Goal: Navigation & Orientation: Find specific page/section

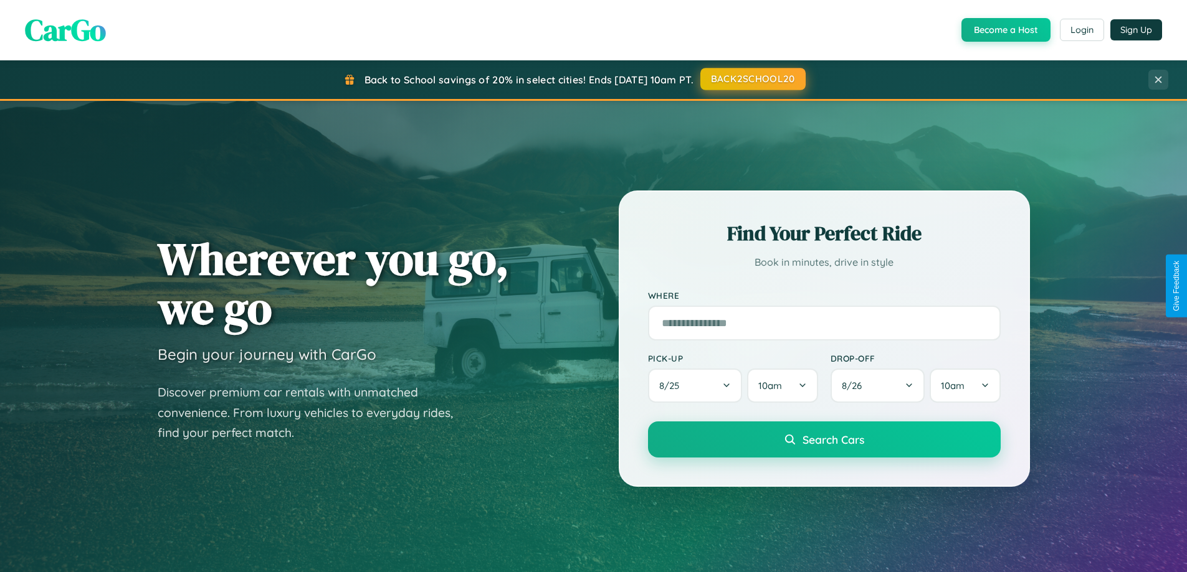
click at [752, 79] on button "BACK2SCHOOL20" at bounding box center [752, 79] width 105 height 22
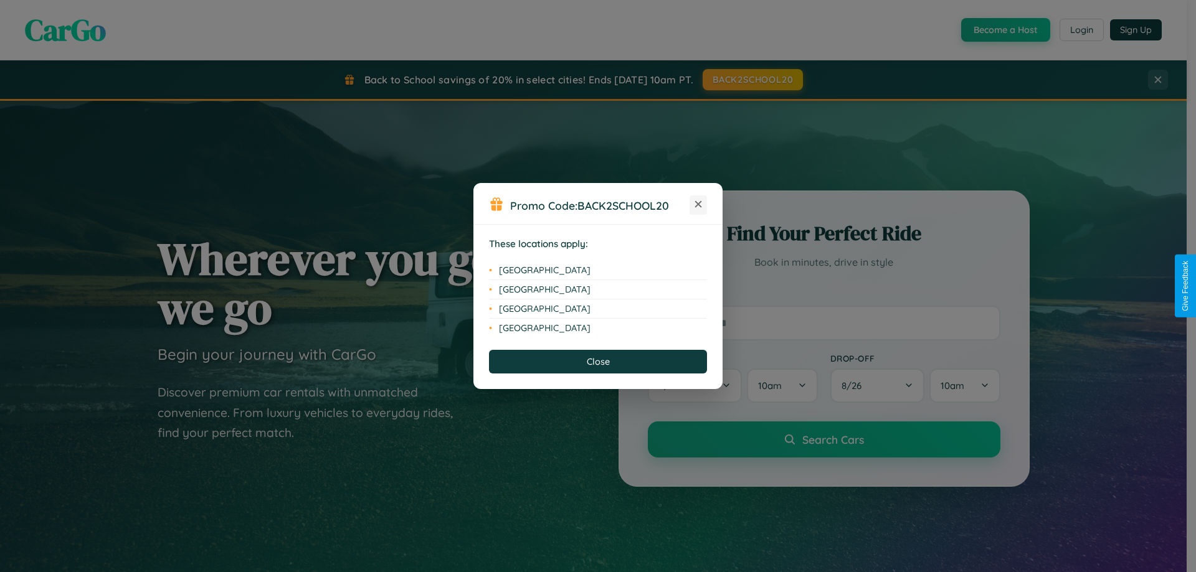
click at [698, 205] on icon at bounding box center [698, 204] width 7 height 7
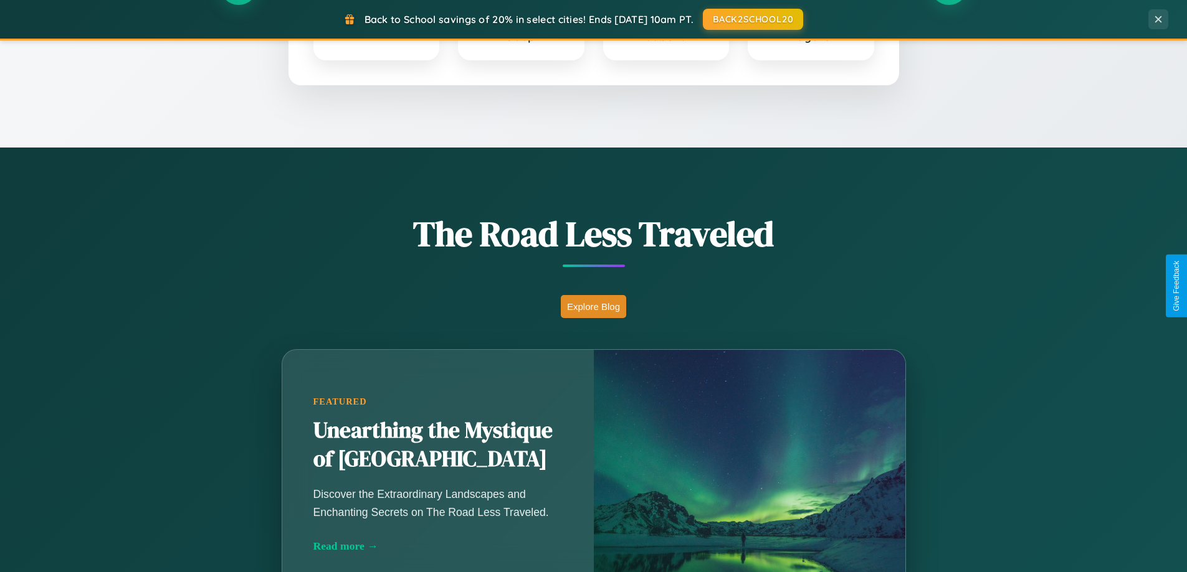
scroll to position [857, 0]
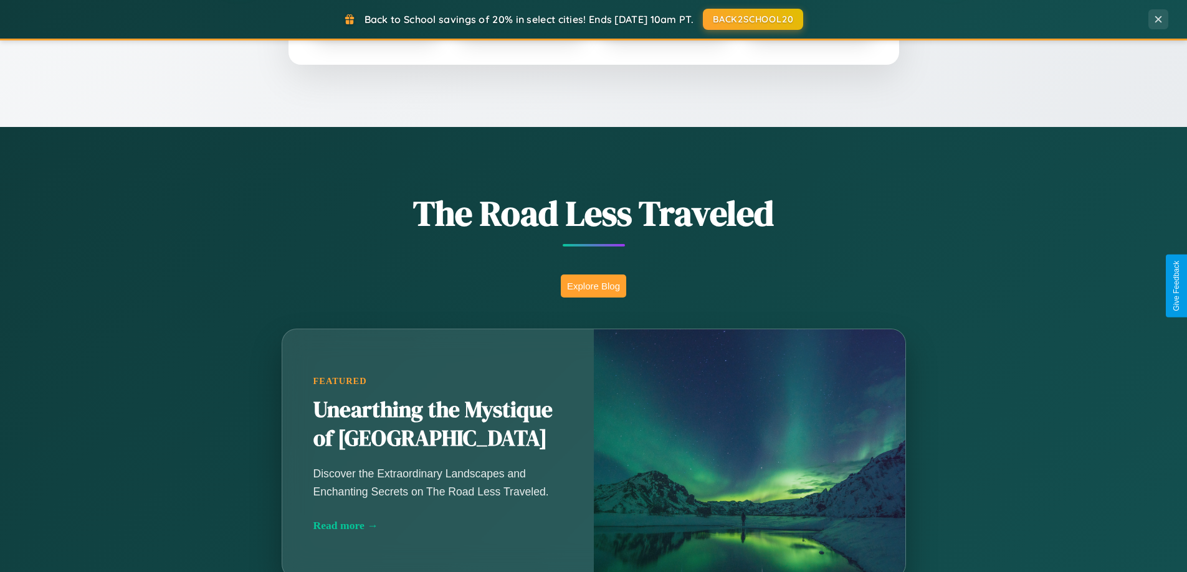
click at [593, 286] on button "Explore Blog" at bounding box center [593, 286] width 65 height 23
